Goal: Information Seeking & Learning: Learn about a topic

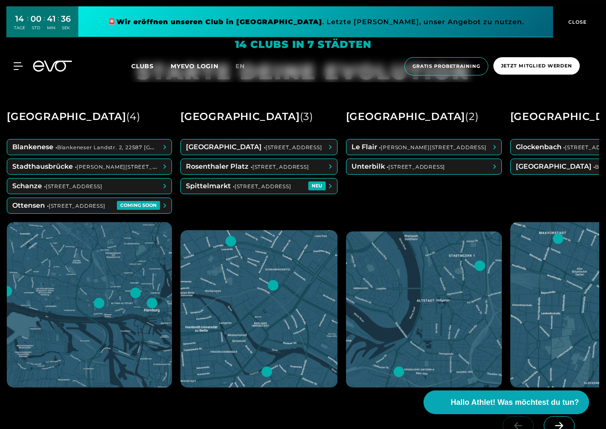
scroll to position [452, 0]
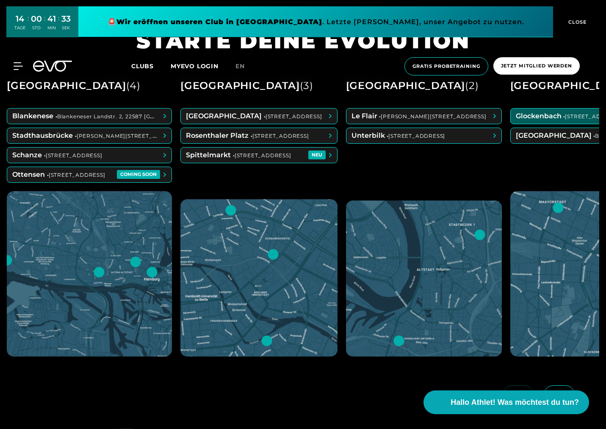
click at [568, 111] on span at bounding box center [593, 115] width 164 height 15
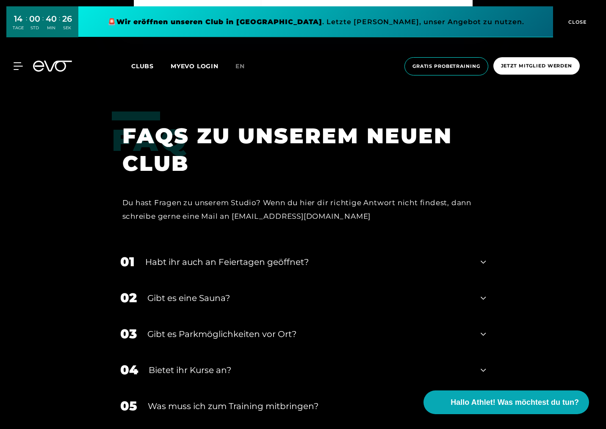
scroll to position [2673, 0]
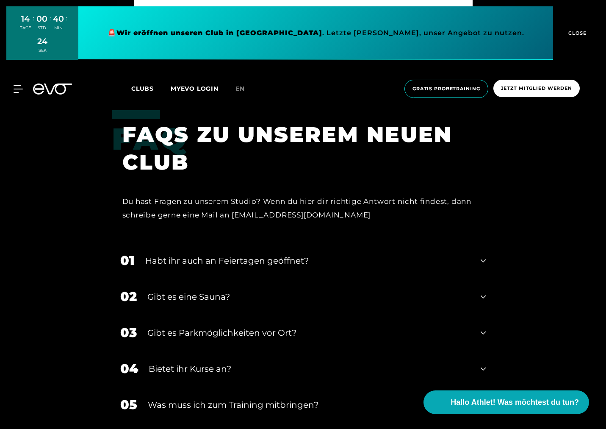
click at [483, 292] on icon at bounding box center [483, 296] width 5 height 10
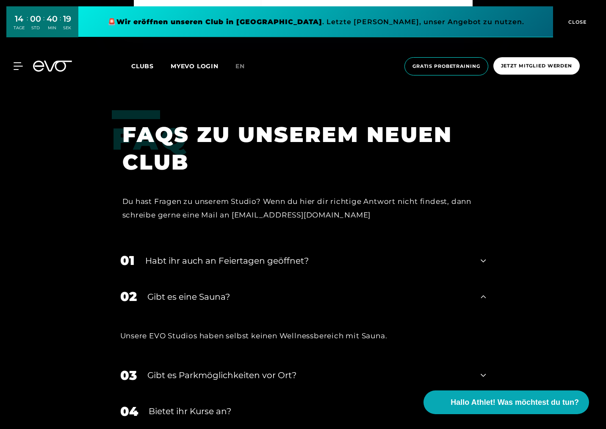
click at [483, 295] on icon at bounding box center [483, 296] width 5 height 3
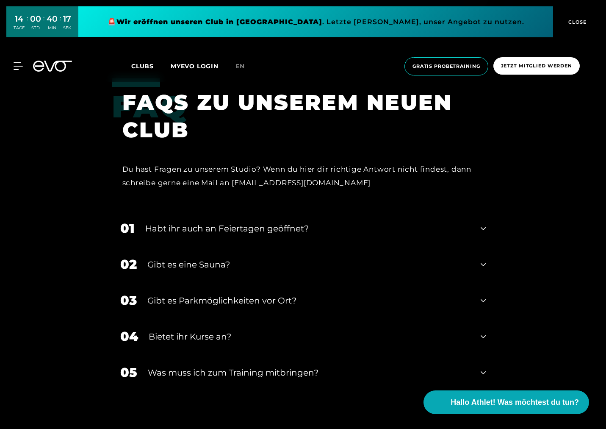
scroll to position [2707, 0]
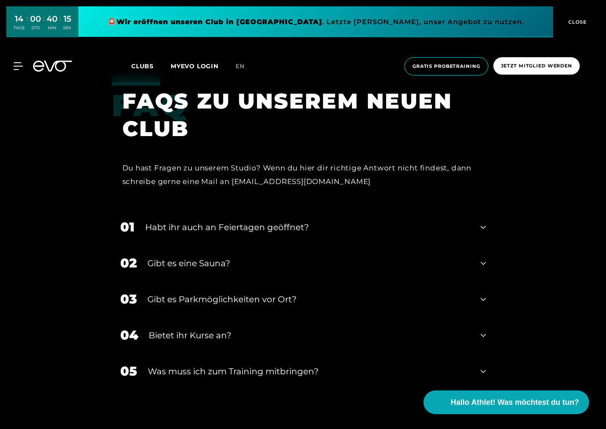
click at [483, 296] on icon at bounding box center [483, 299] width 5 height 10
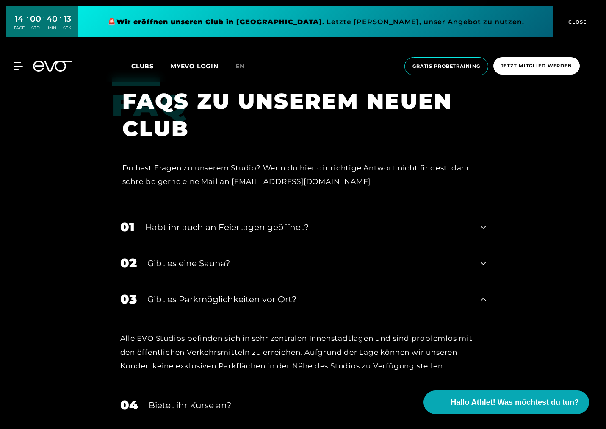
click at [483, 296] on icon at bounding box center [483, 299] width 5 height 10
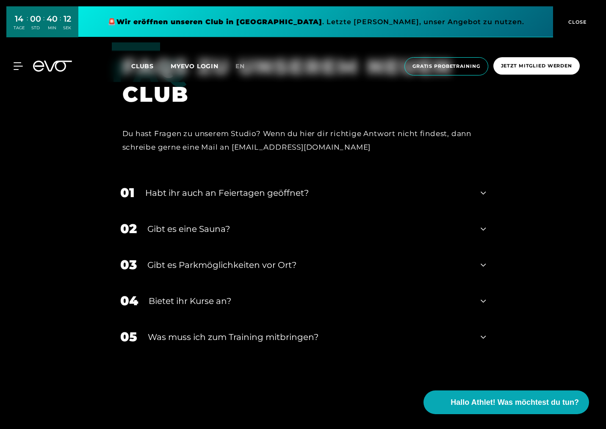
scroll to position [2743, 0]
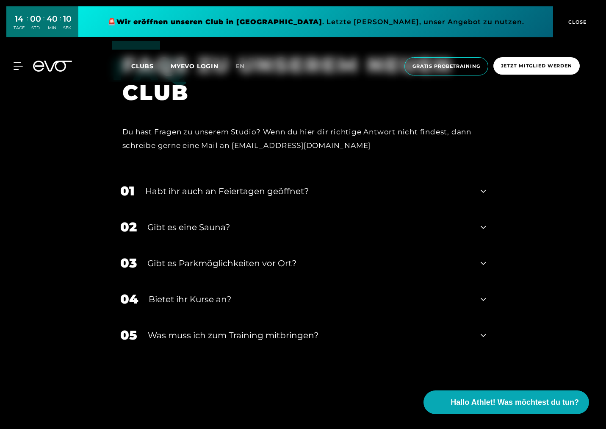
click at [482, 297] on icon at bounding box center [483, 299] width 5 height 10
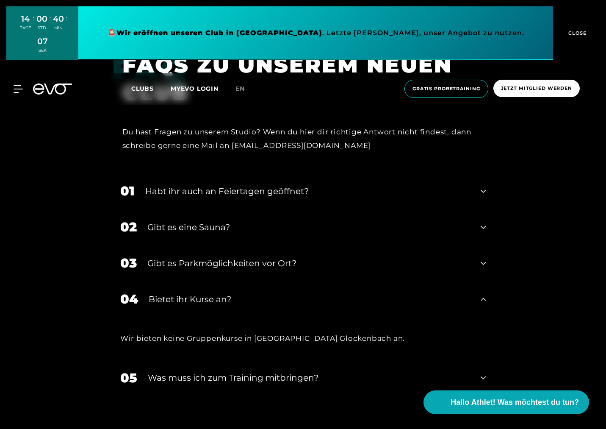
click at [482, 297] on icon at bounding box center [483, 298] width 5 height 3
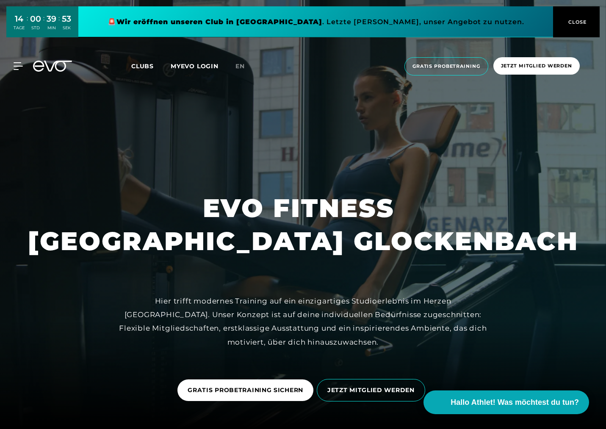
scroll to position [0, 0]
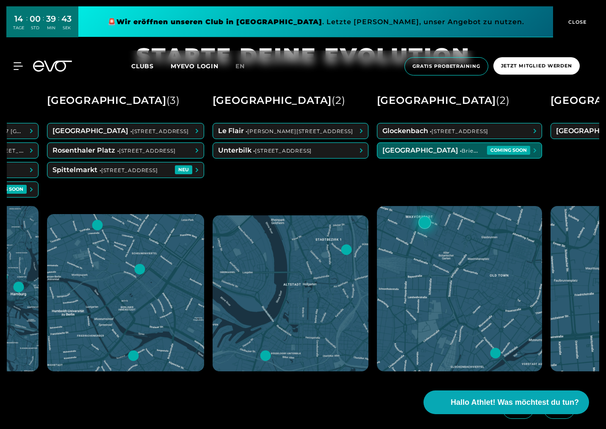
scroll to position [0, 134]
click at [440, 150] on span at bounding box center [459, 150] width 164 height 15
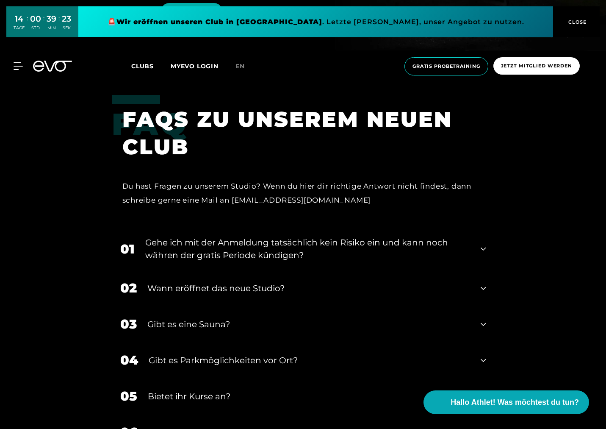
scroll to position [1781, 0]
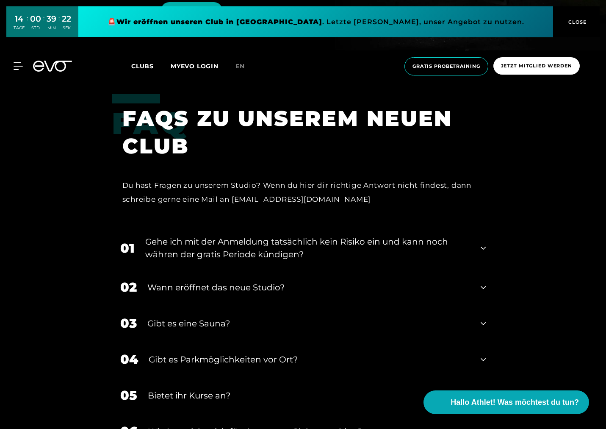
click at [480, 269] on div "02 Wann eröffnet das neue Studio?" at bounding box center [303, 287] width 383 height 36
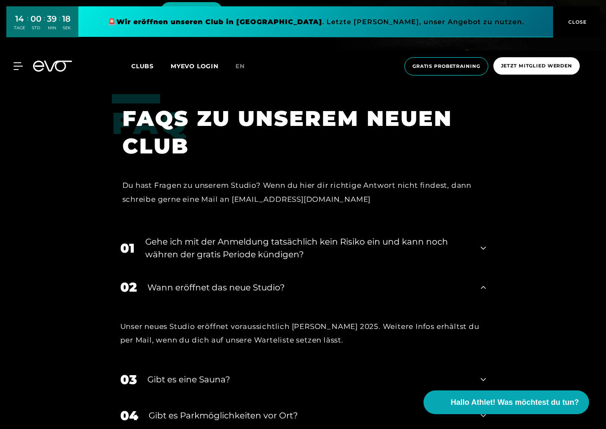
click at [480, 269] on div "02 Wann eröffnet das neue Studio?" at bounding box center [303, 287] width 383 height 36
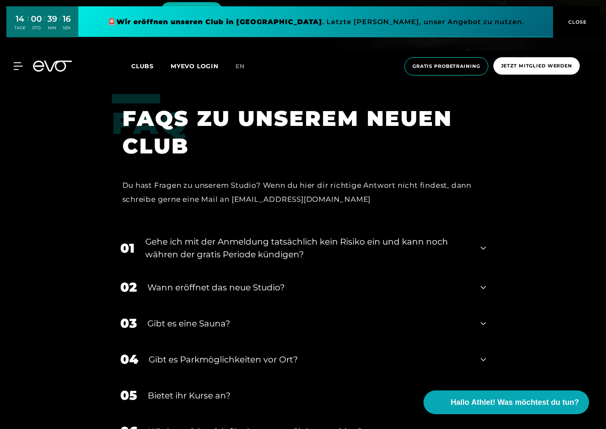
click at [484, 318] on icon at bounding box center [483, 323] width 5 height 10
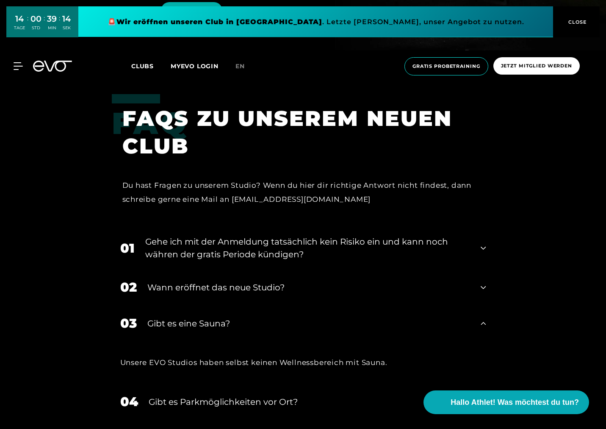
click at [484, 321] on icon at bounding box center [483, 322] width 5 height 3
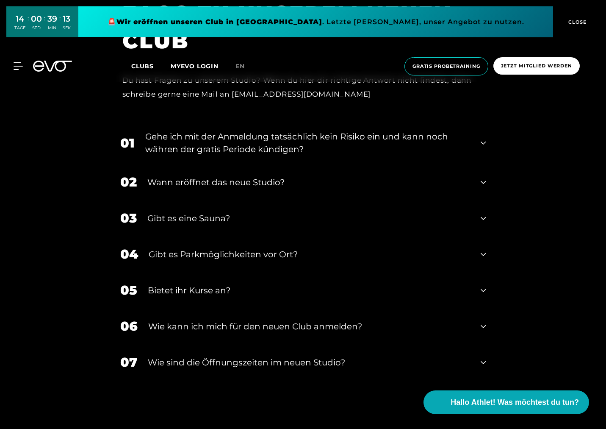
scroll to position [1888, 0]
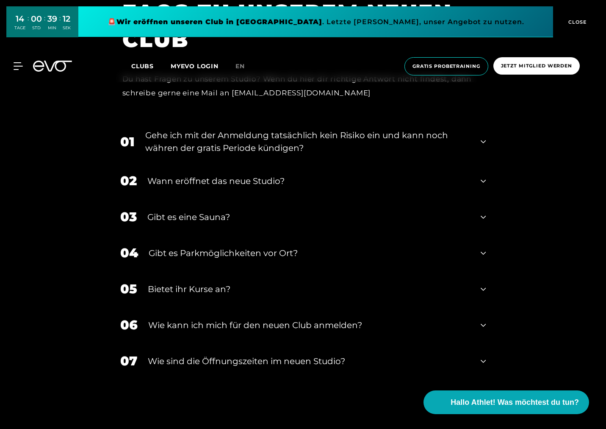
click at [481, 284] on icon at bounding box center [483, 289] width 5 height 10
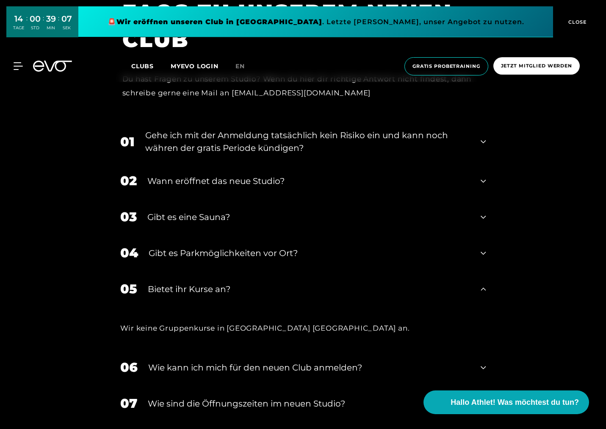
click at [481, 287] on icon at bounding box center [483, 288] width 5 height 3
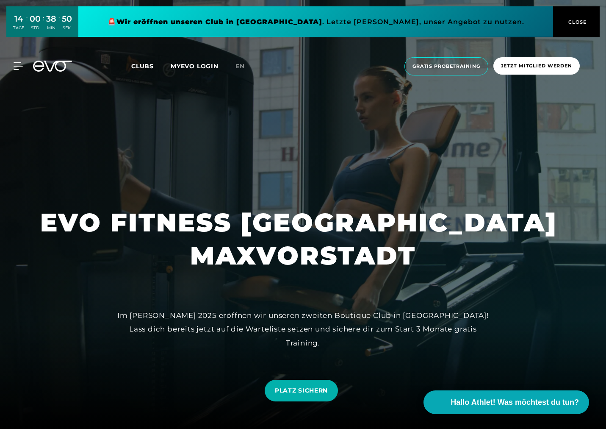
scroll to position [0, 0]
